Goal: Task Accomplishment & Management: Manage account settings

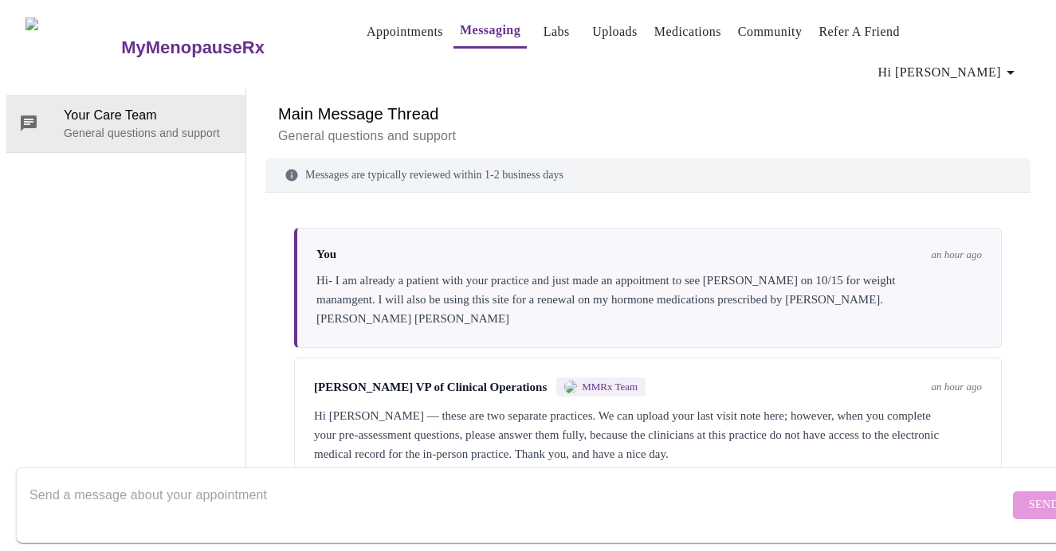
click at [367, 29] on link "Appointments" at bounding box center [405, 32] width 77 height 22
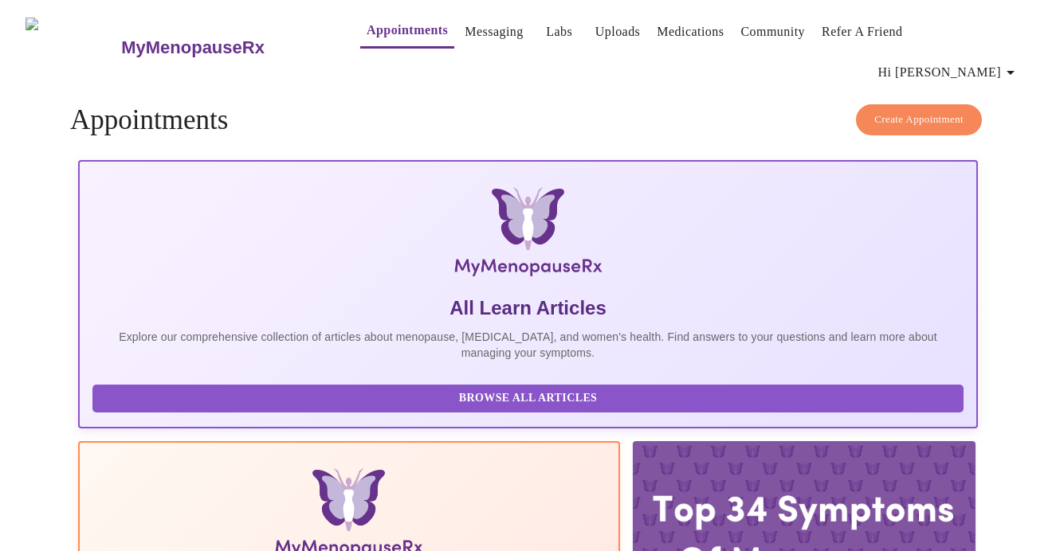
click at [987, 61] on span "Hi [PERSON_NAME]" at bounding box center [949, 72] width 142 height 22
click at [1003, 117] on li "Log out" at bounding box center [992, 119] width 73 height 29
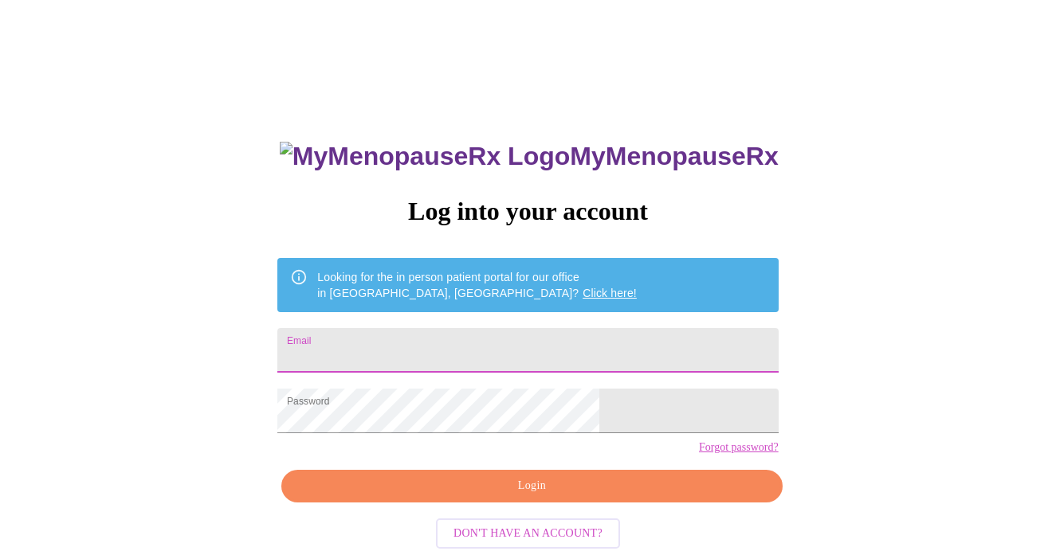
click at [442, 346] on input "Email" at bounding box center [527, 350] width 500 height 45
type input "[EMAIL_ADDRESS][DOMAIN_NAME]"
click at [505, 497] on span "Login" at bounding box center [532, 487] width 464 height 20
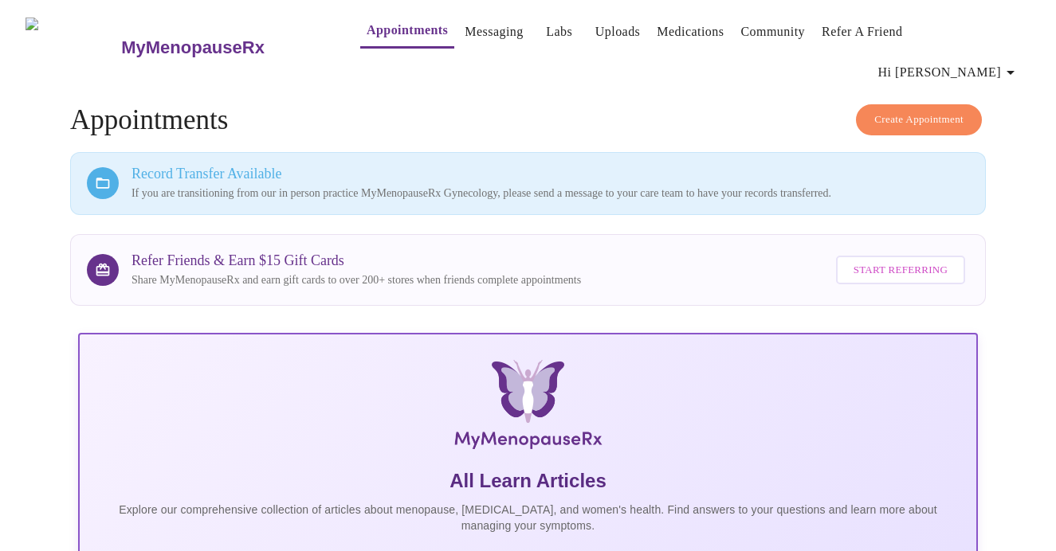
click at [383, 37] on link "Appointments" at bounding box center [407, 30] width 81 height 22
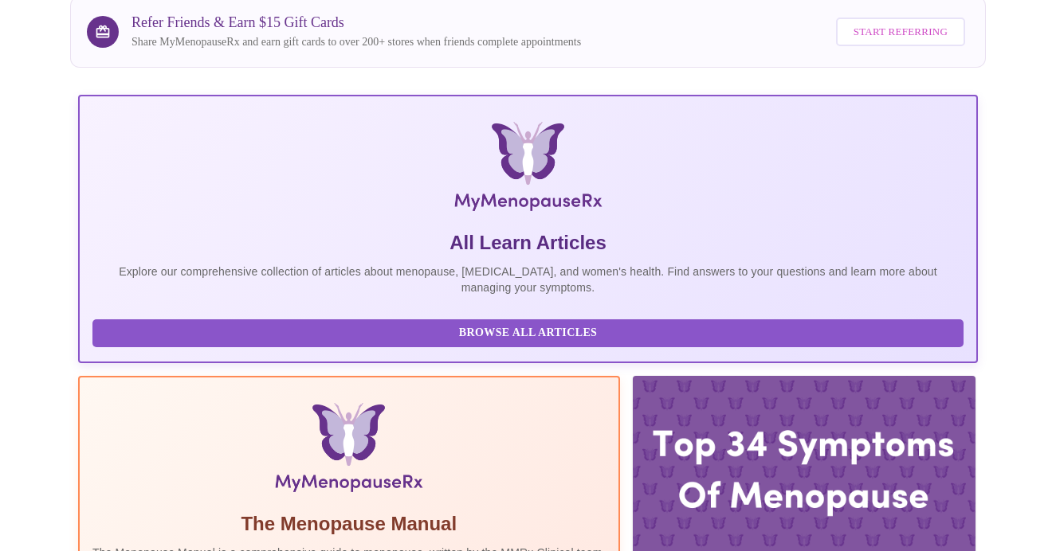
scroll to position [403, 0]
